Goal: Check status

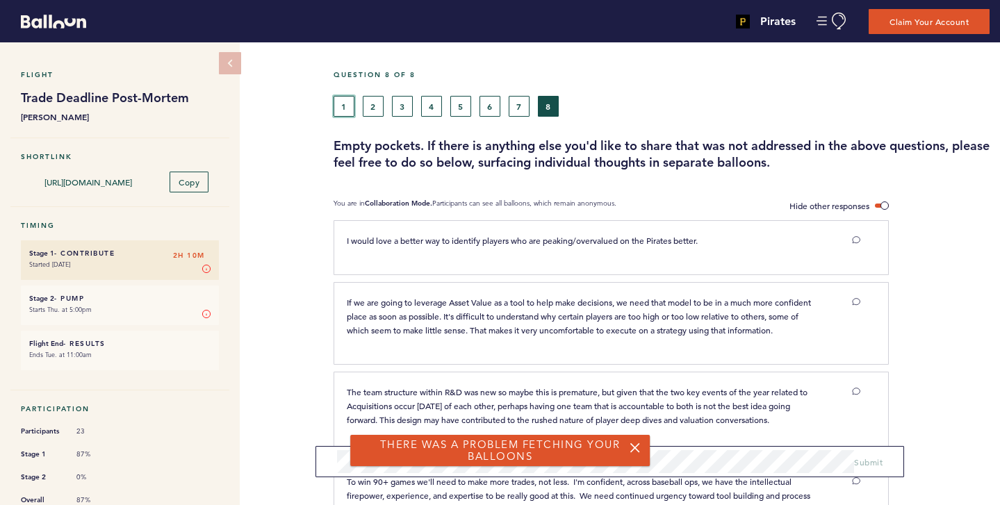
click at [334, 109] on button "1" at bounding box center [343, 106] width 21 height 21
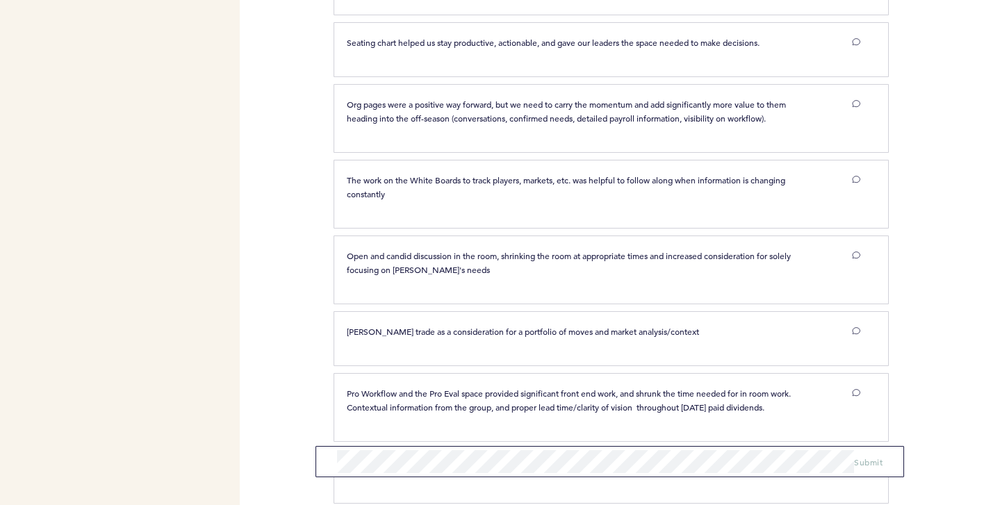
scroll to position [2627, 0]
